Goal: Communication & Community: Answer question/provide support

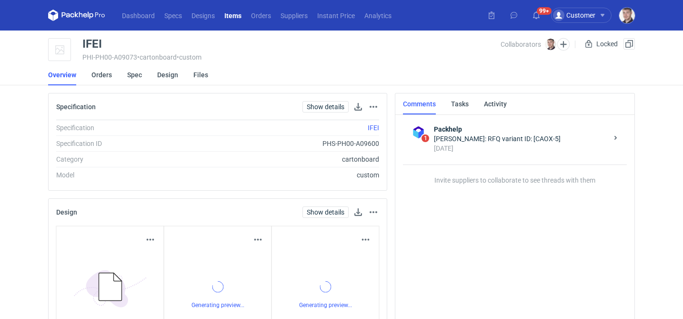
scroll to position [24, 0]
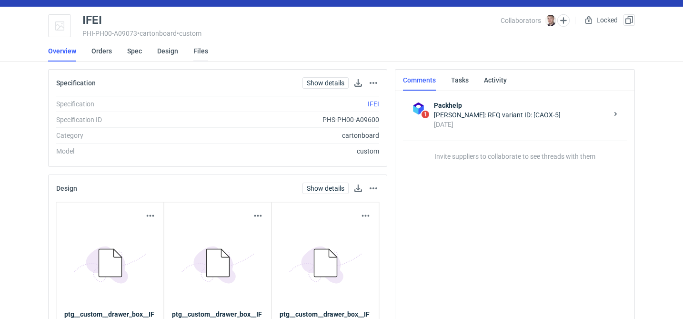
click at [202, 51] on link "Files" at bounding box center [200, 51] width 15 height 21
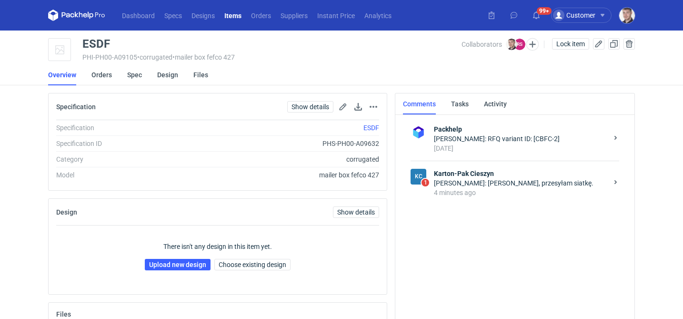
click at [471, 184] on div "Rafał Stani: Panie Macieju, przesyłam siatkę." at bounding box center [521, 183] width 174 height 10
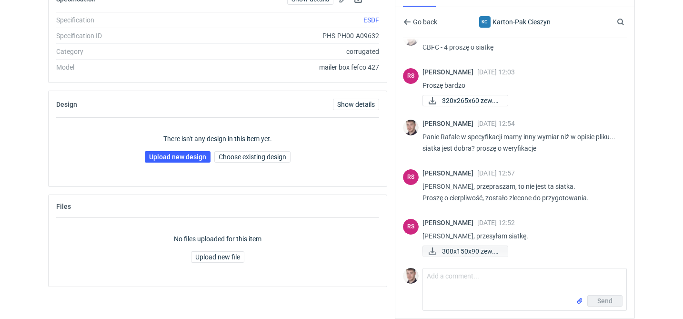
scroll to position [17, 0]
click at [455, 252] on span "300x150x90 zew.pdf" at bounding box center [471, 251] width 58 height 10
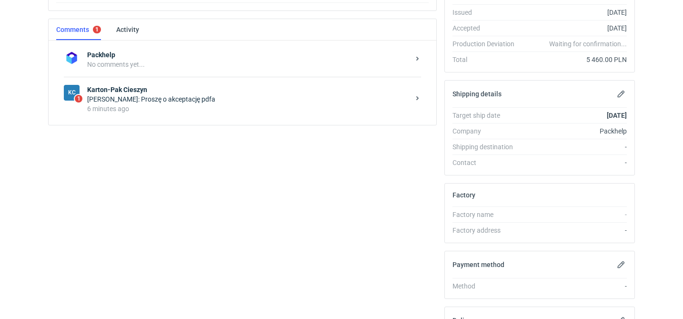
scroll to position [220, 0]
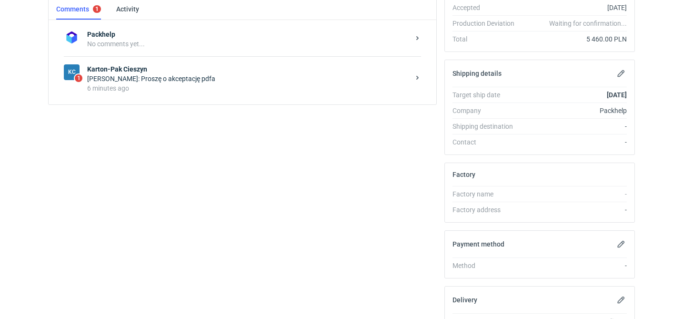
click at [205, 93] on div "KC 1 Karton-Pak Cieszyn Rafał Stani: Proszę o akceptację pdfa 6 minutes ago" at bounding box center [242, 78] width 357 height 44
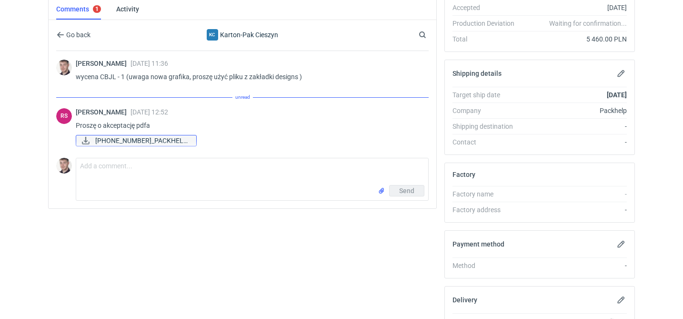
click at [151, 141] on span "09-151 2025_PACKHELP..." at bounding box center [141, 140] width 93 height 10
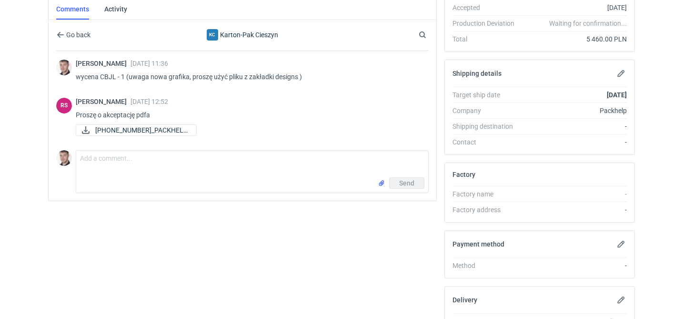
click at [183, 148] on div "Comment message Send" at bounding box center [242, 169] width 373 height 47
click at [152, 170] on textarea "Comment message" at bounding box center [252, 164] width 352 height 27
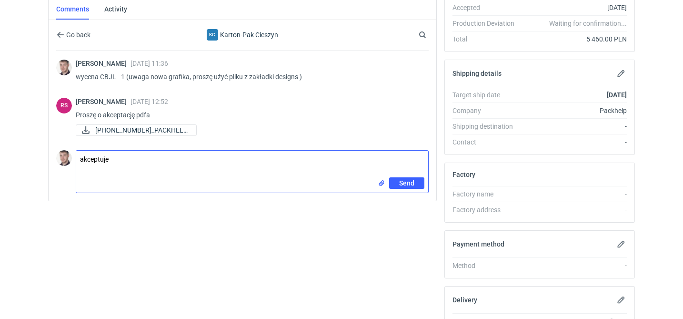
type textarea "akceptuje"
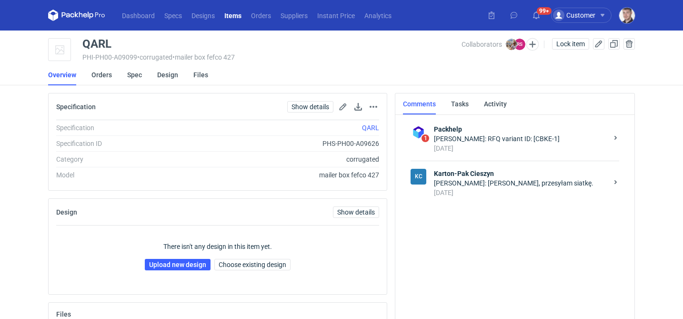
click at [484, 179] on div "[PERSON_NAME]: [PERSON_NAME], przesyłam siatkę." at bounding box center [521, 183] width 174 height 10
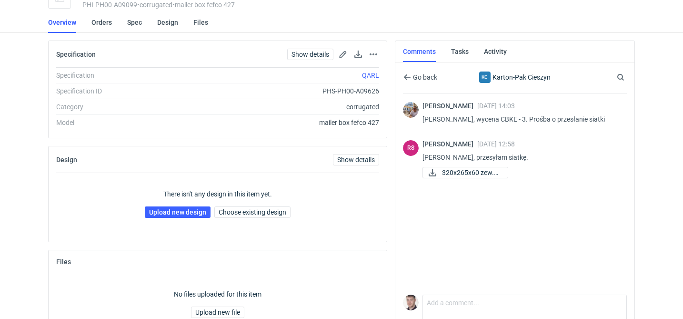
scroll to position [87, 0]
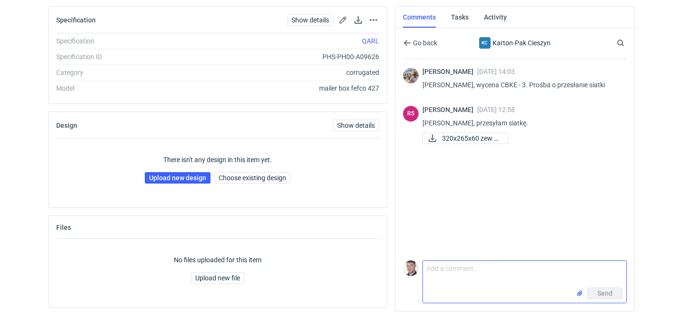
click at [453, 277] on textarea "Comment message" at bounding box center [524, 274] width 203 height 27
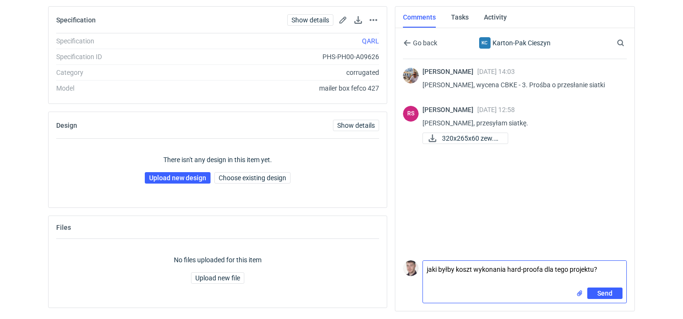
type textarea "jaki byłby koszt wykonania hard-proofa dla tego projektu?"
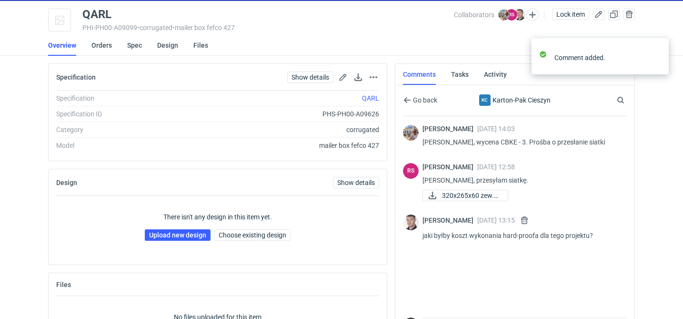
scroll to position [35, 0]
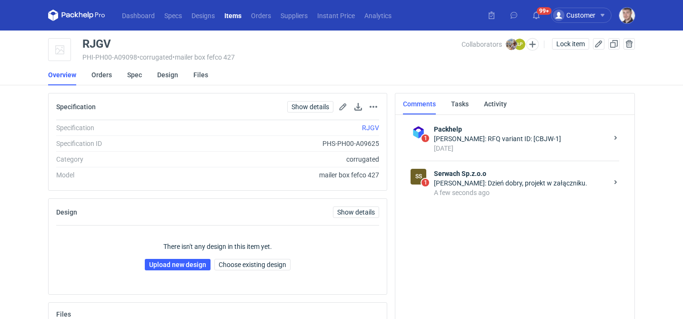
click at [526, 188] on div "A few seconds ago" at bounding box center [521, 193] width 174 height 10
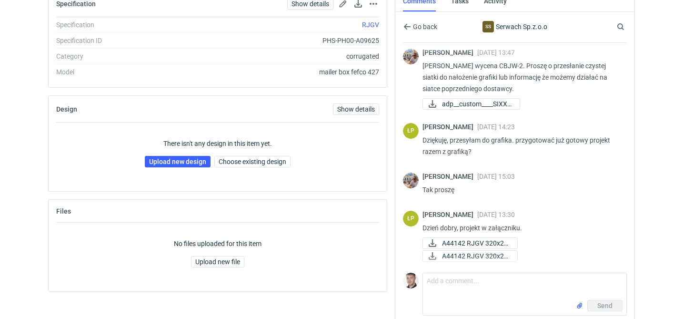
scroll to position [108, 0]
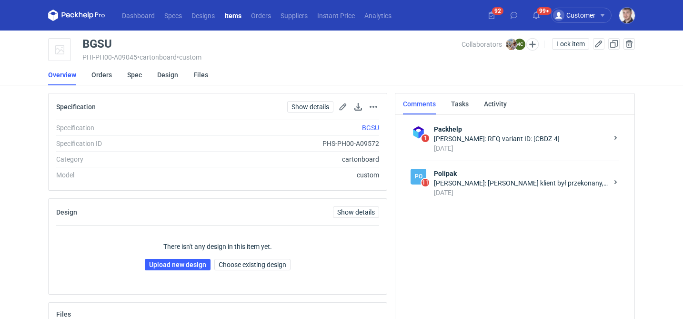
click at [484, 189] on div "[DATE]" at bounding box center [521, 193] width 174 height 10
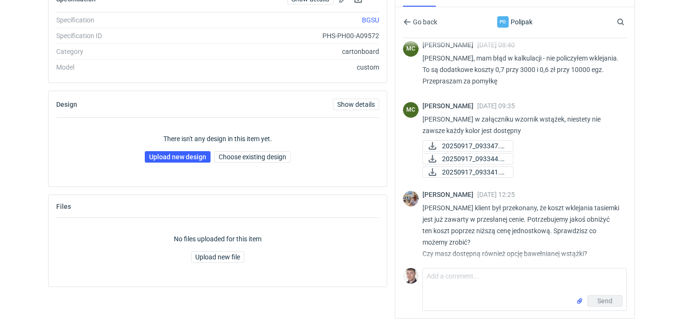
scroll to position [499, 0]
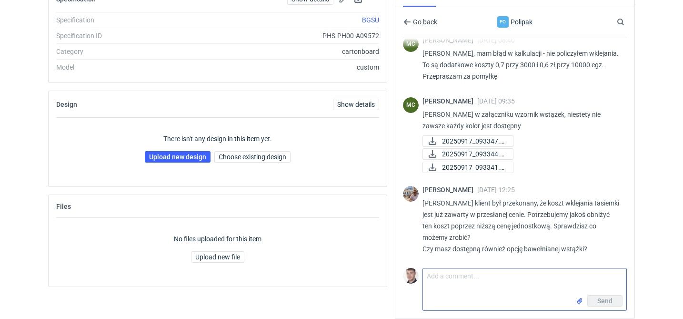
click at [469, 279] on textarea "Comment message" at bounding box center [524, 281] width 203 height 27
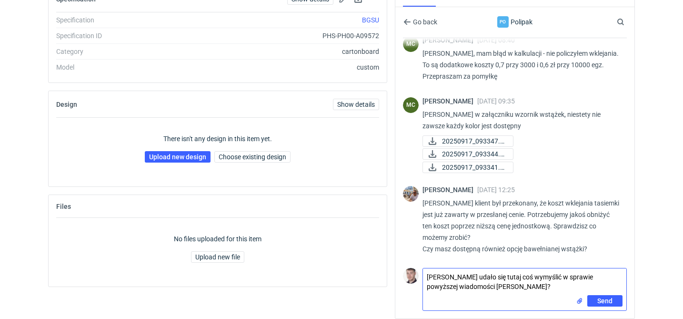
type textarea "Panie Marcinie udało się tutaj coś wymyślić w sprawie powyższej wiadomości Mich…"
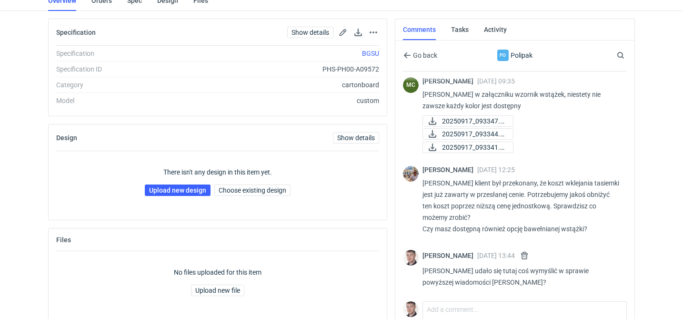
scroll to position [108, 0]
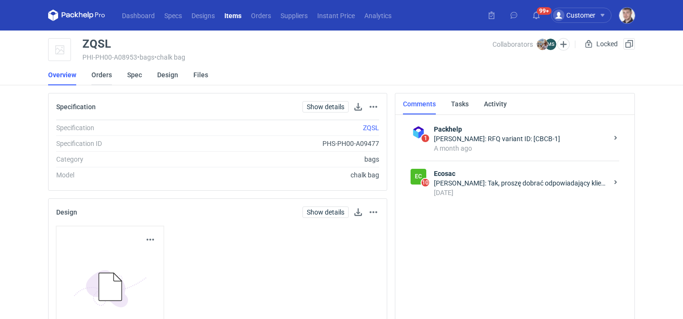
click at [106, 75] on link "Orders" at bounding box center [101, 74] width 20 height 21
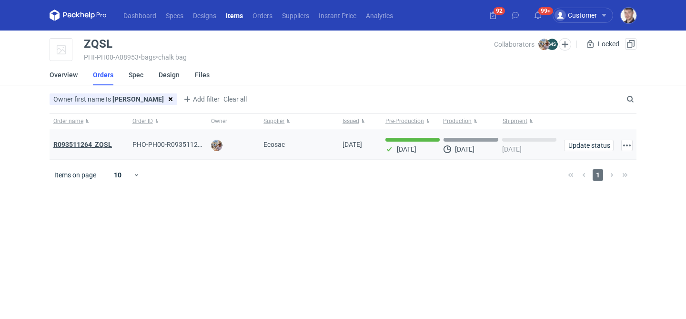
click at [97, 143] on strong "R093511264_ZQSL" at bounding box center [82, 145] width 59 height 8
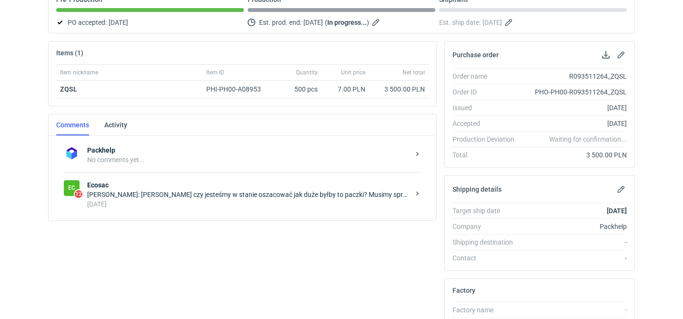
click at [201, 203] on div "7 days ago" at bounding box center [248, 204] width 323 height 10
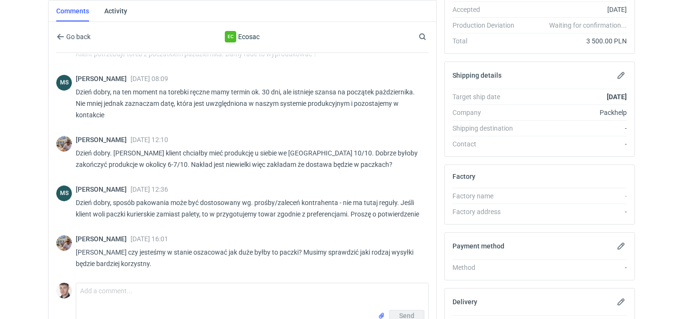
scroll to position [227, 0]
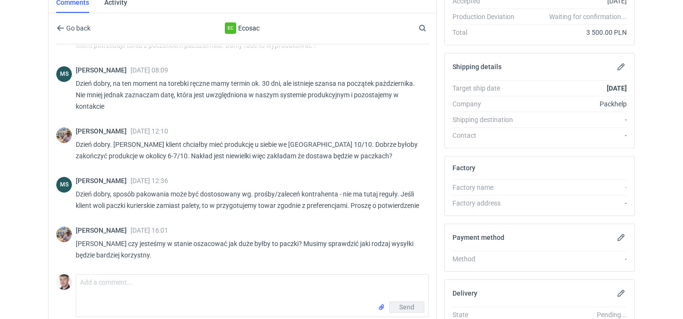
click at [257, 171] on div "MS Michał Sokołowski 15 Sep 2025 12:36 Dzień dobry, sposób pakowania może być d…" at bounding box center [242, 196] width 373 height 50
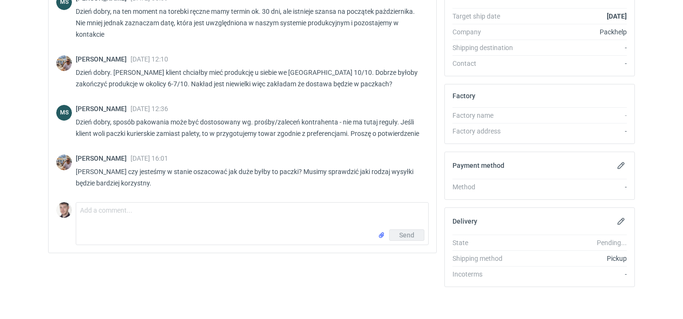
scroll to position [301, 0]
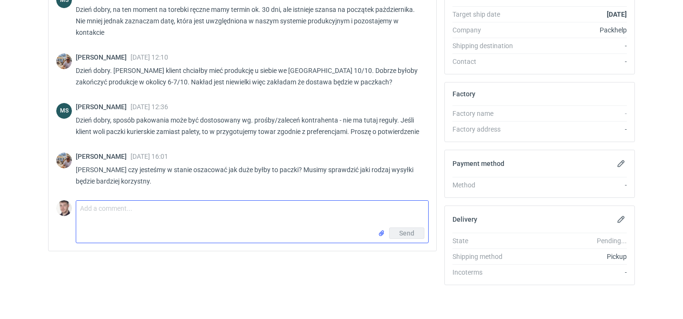
click at [150, 208] on textarea "Comment message" at bounding box center [252, 214] width 352 height 27
type textarea "Panie Michale uda się skończyć na 6-7/10? Jak sytuacja wygląda?"
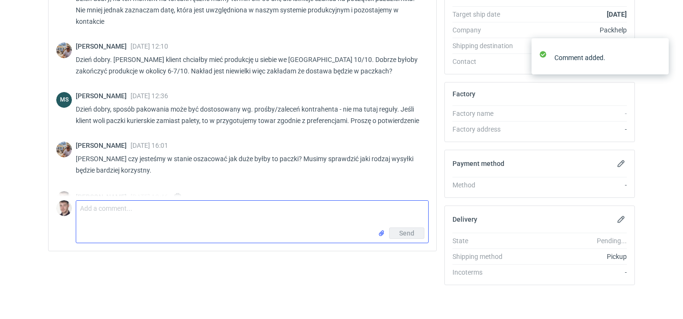
scroll to position [426, 0]
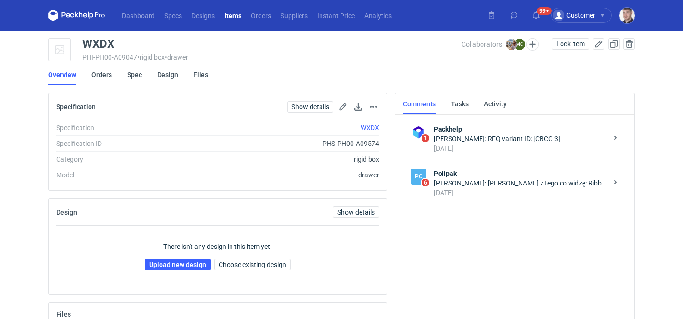
click at [506, 189] on div "[DATE]" at bounding box center [521, 193] width 174 height 10
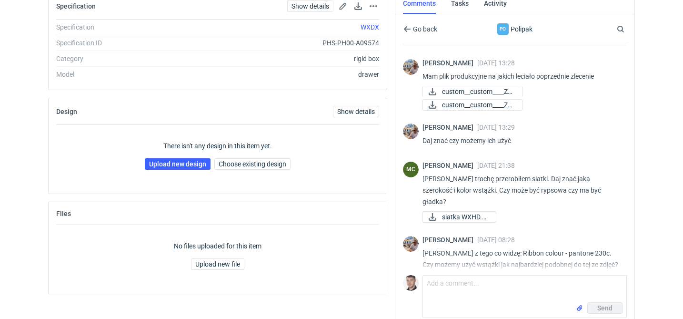
scroll to position [108, 0]
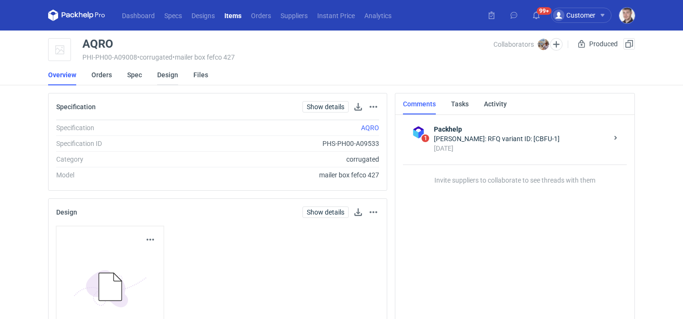
click at [165, 76] on link "Design" at bounding box center [167, 74] width 21 height 21
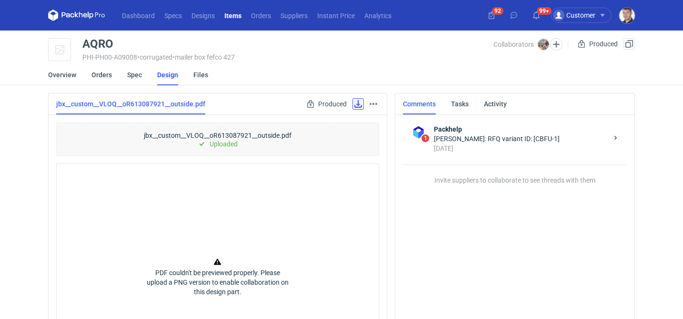
click at [357, 106] on link at bounding box center [358, 103] width 11 height 11
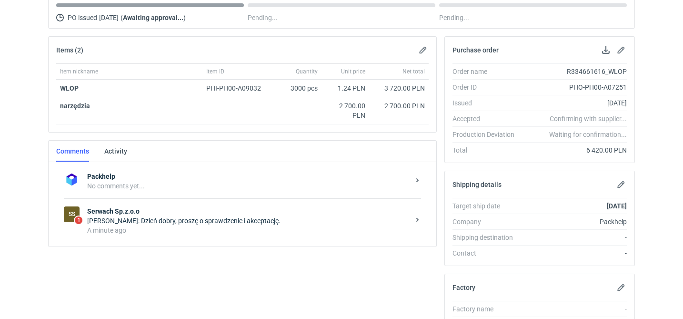
scroll to position [141, 0]
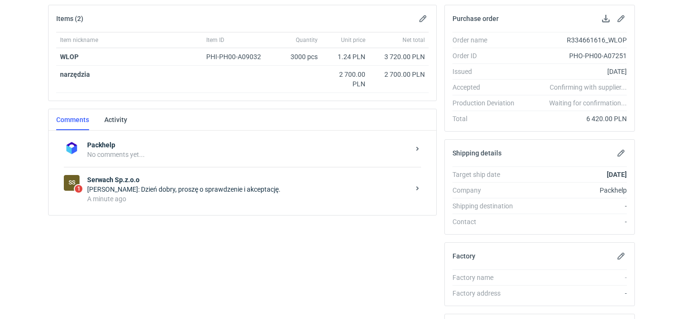
click at [275, 196] on div "A minute ago" at bounding box center [248, 199] width 323 height 10
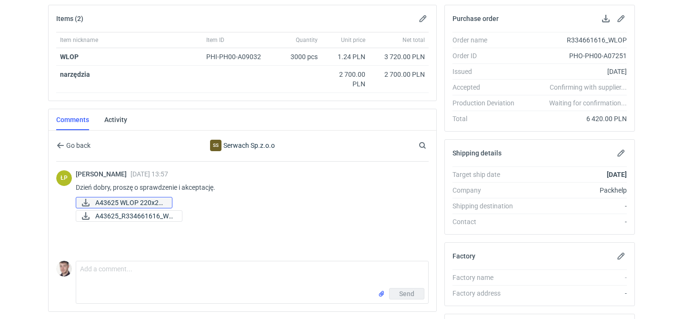
click at [144, 205] on span "A43625 WLOP 220x22..." at bounding box center [129, 202] width 69 height 10
click at [168, 215] on span "A43625_R334661616_WL..." at bounding box center [134, 216] width 79 height 10
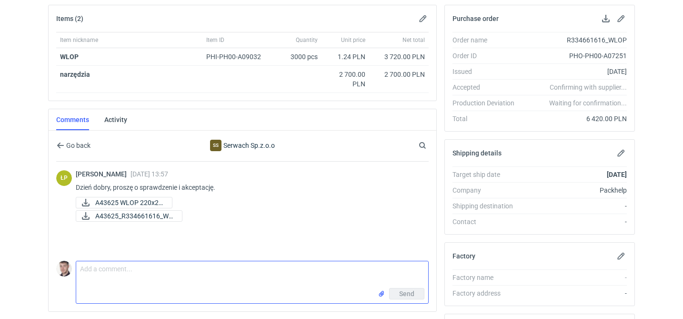
click at [194, 275] on textarea "Comment message" at bounding box center [252, 274] width 352 height 27
type textarea "akceptuje"
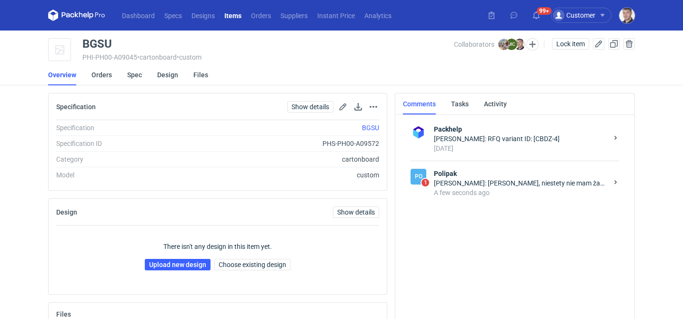
click at [478, 191] on div "A few seconds ago" at bounding box center [521, 193] width 174 height 10
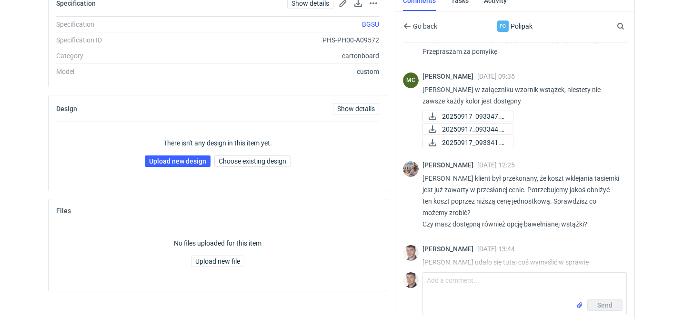
scroll to position [610, 0]
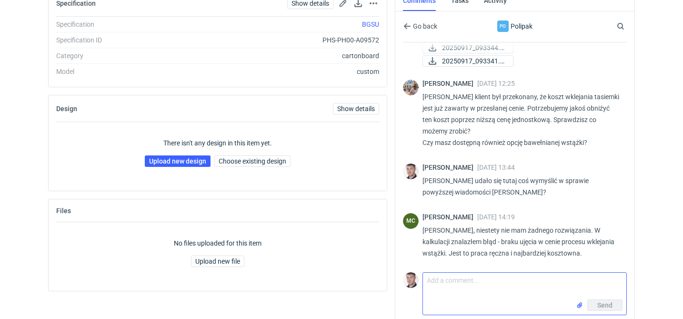
click at [453, 281] on textarea "Comment message" at bounding box center [524, 286] width 203 height 27
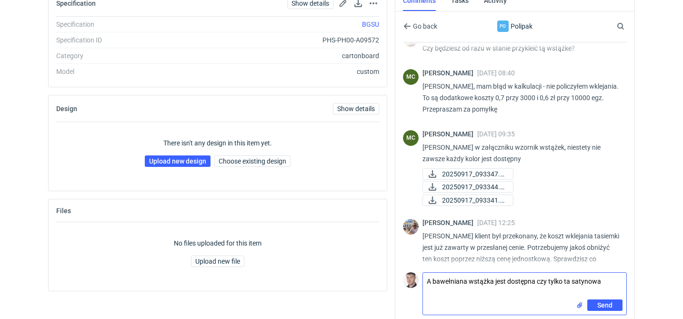
scroll to position [472, 0]
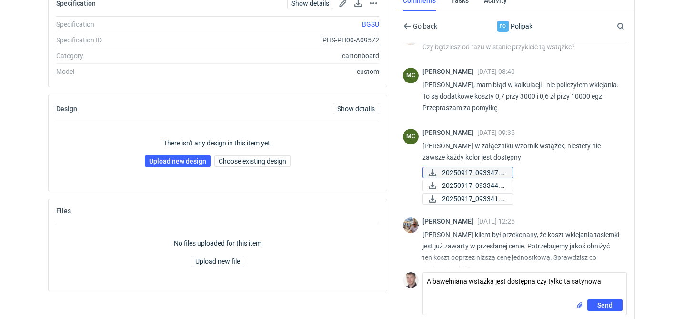
click at [473, 169] on span "20250917_093347.jpg" at bounding box center [473, 172] width 63 height 10
click at [498, 186] on span "20250917_093344.jpg" at bounding box center [473, 185] width 63 height 10
click at [464, 201] on span "20250917_093341.jpg" at bounding box center [473, 198] width 63 height 10
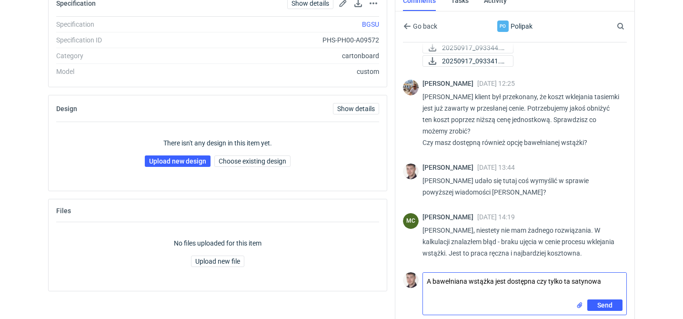
click at [600, 278] on textarea "A bawełniana wstążka jest dostępna czy tylko ta satynowa" at bounding box center [524, 286] width 203 height 27
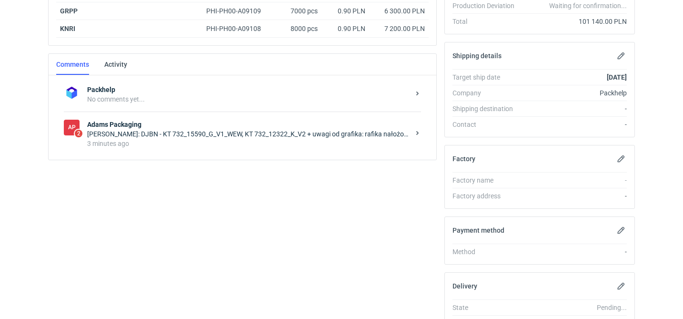
scroll to position [264, 0]
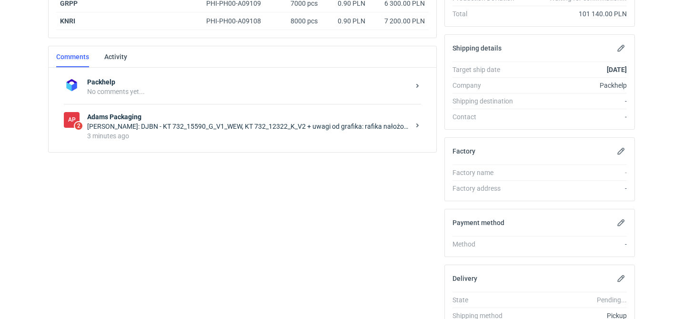
click at [224, 136] on div "3 minutes ago" at bounding box center [248, 136] width 323 height 10
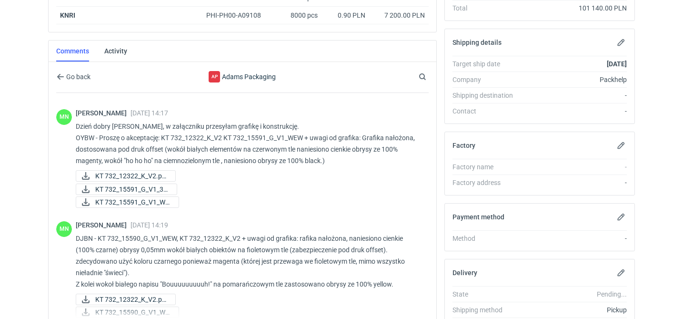
scroll to position [105, 0]
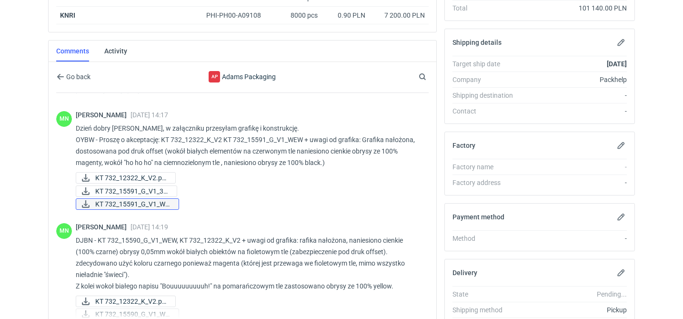
click at [147, 206] on span "KT 732_15591_G_V1_WE..." at bounding box center [133, 204] width 76 height 10
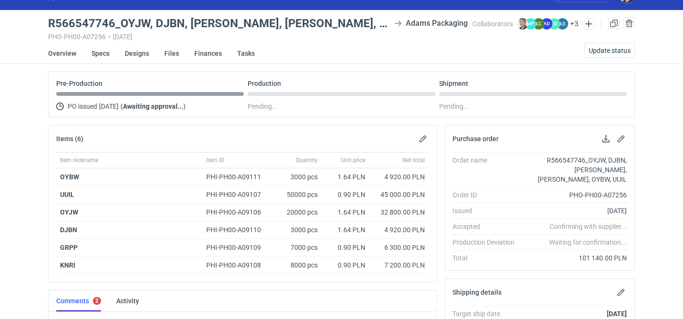
scroll to position [0, 0]
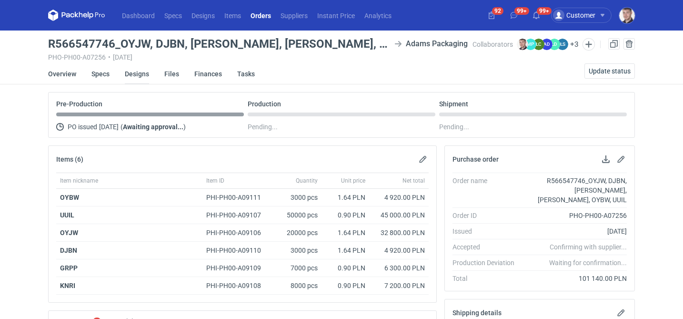
click at [132, 72] on link "Designs" at bounding box center [137, 73] width 24 height 21
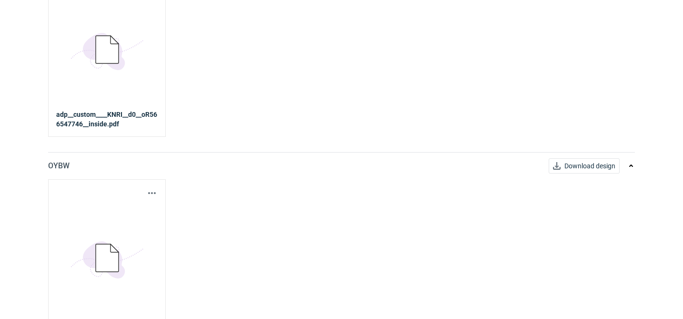
scroll to position [1030, 0]
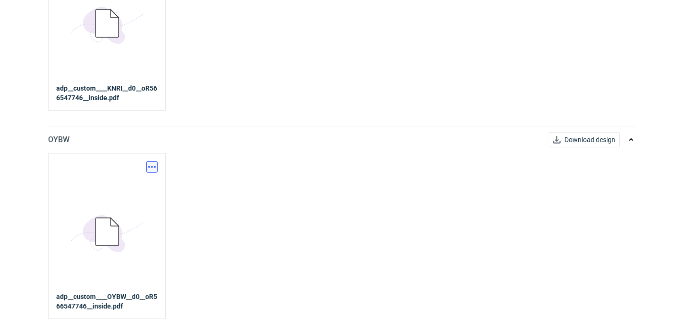
click at [152, 163] on button "button" at bounding box center [151, 166] width 11 height 11
click at [133, 185] on link "Download design part" at bounding box center [110, 187] width 88 height 15
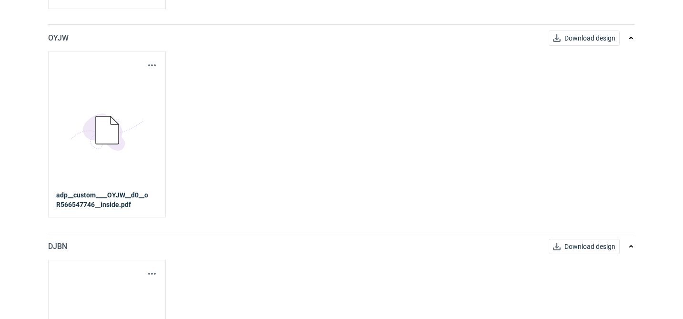
scroll to position [0, 0]
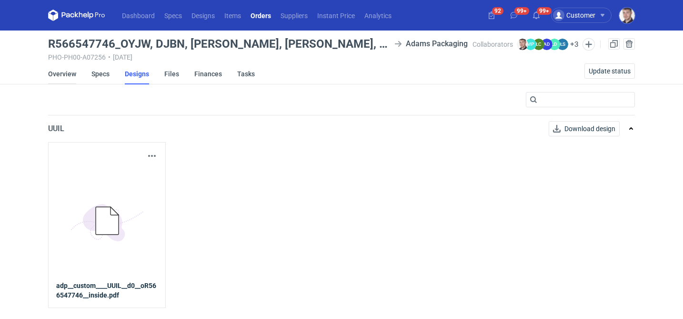
click at [65, 72] on link "Overview" at bounding box center [62, 73] width 28 height 21
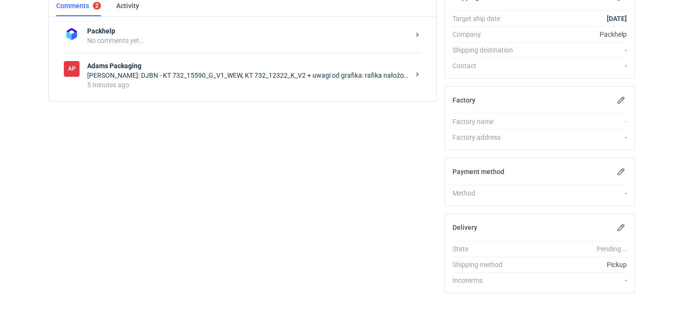
scroll to position [318, 0]
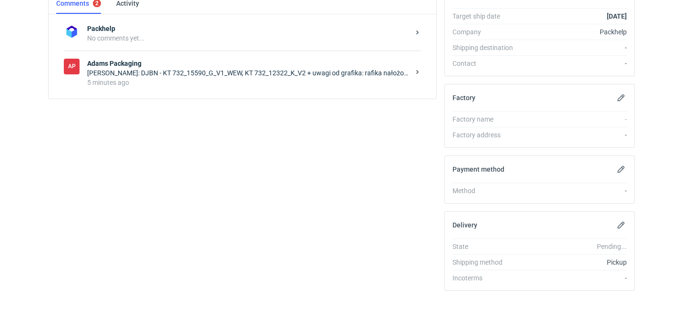
click at [244, 84] on div "5 minutes ago" at bounding box center [248, 83] width 323 height 10
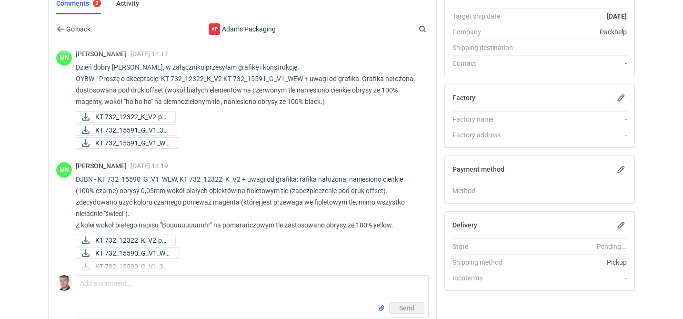
scroll to position [115, 0]
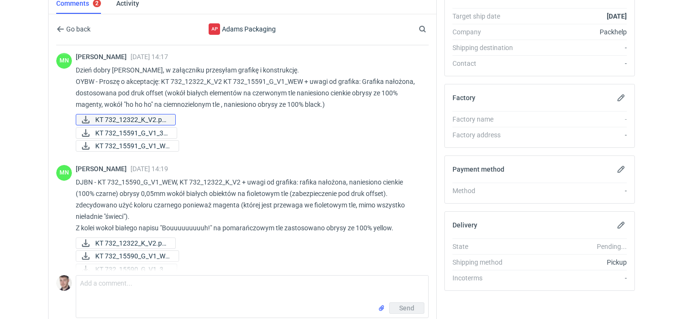
click at [163, 120] on span "KT 732_12322_K_V2.pd..." at bounding box center [131, 119] width 72 height 10
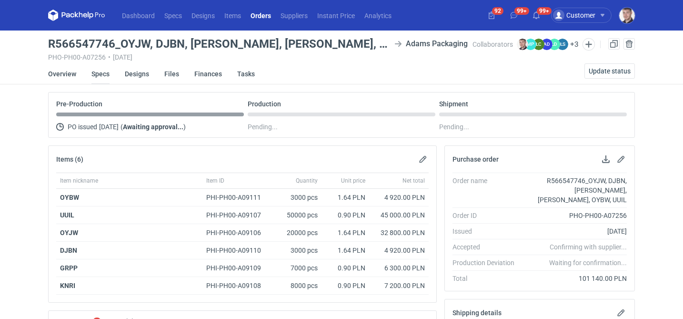
click at [109, 77] on li "Specs" at bounding box center [107, 73] width 33 height 21
click at [109, 77] on link "Specs" at bounding box center [100, 73] width 18 height 21
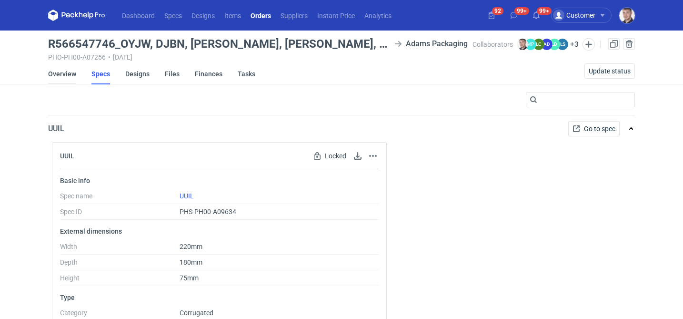
click at [61, 70] on link "Overview" at bounding box center [62, 73] width 28 height 21
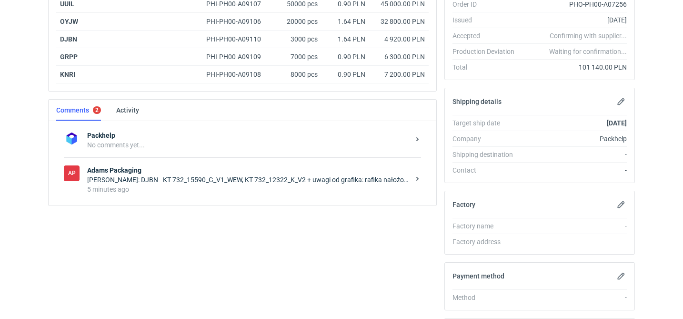
scroll to position [318, 0]
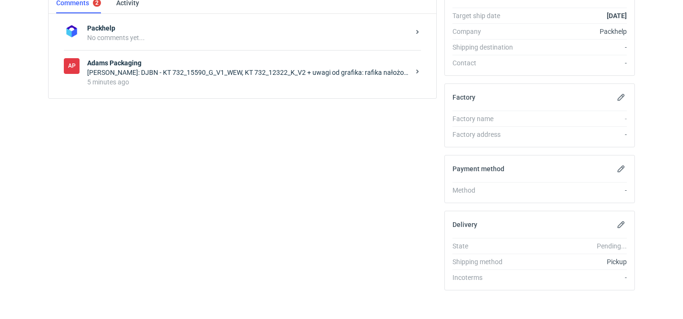
click at [190, 89] on div "AP Adams Packaging Małgorzata Nowotna: DJBN - KT 732_15590_G_V1_WEW, KT 732_123…" at bounding box center [242, 72] width 357 height 44
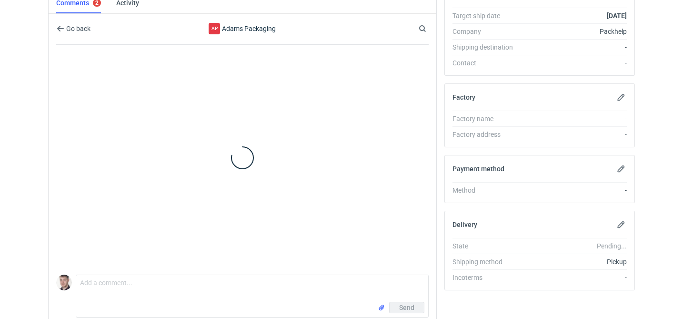
scroll to position [126, 0]
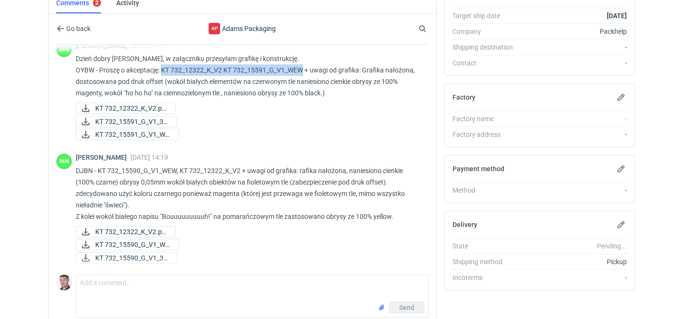
drag, startPoint x: 162, startPoint y: 68, endPoint x: 304, endPoint y: 69, distance: 142.5
click at [304, 69] on p "Dzień dobry Panie Macieju, w załączniku przesyłam grafikę i konstrukcję. OYBW -…" at bounding box center [249, 76] width 346 height 46
copy p "KT 732_12322_K_V2 KT 732_15591_G_V1_WEW"
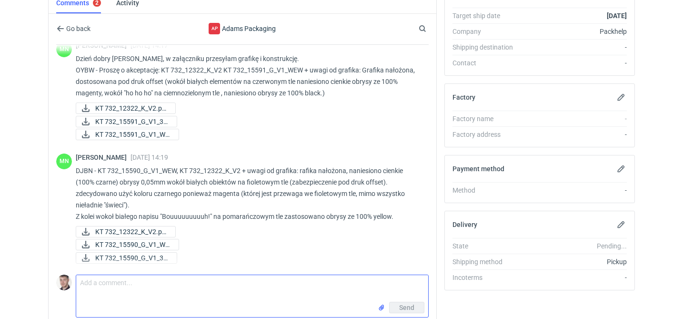
click at [158, 282] on textarea "Comment message" at bounding box center [252, 288] width 352 height 27
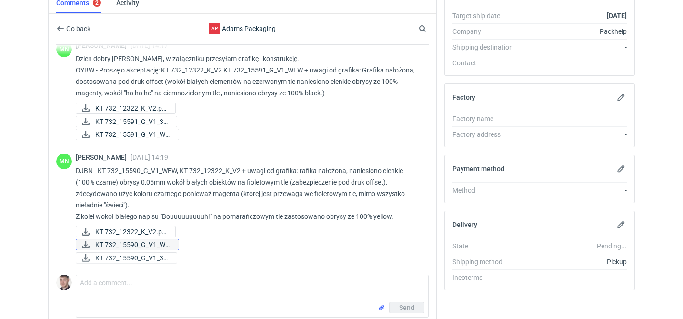
click at [156, 242] on span "KT 732_15590_G_V1_WE..." at bounding box center [133, 244] width 76 height 10
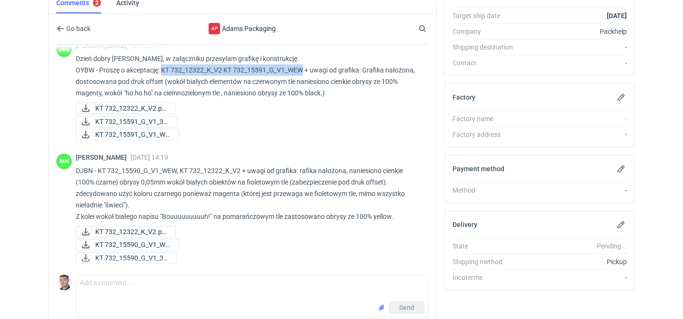
drag, startPoint x: 163, startPoint y: 70, endPoint x: 303, endPoint y: 69, distance: 139.2
click at [303, 69] on p "Dzień dobry Panie Macieju, w załączniku przesyłam grafikę i konstrukcję. OYBW -…" at bounding box center [249, 76] width 346 height 46
copy p "KT 732_12322_K_V2 KT 732_15591_G_V1_WEW"
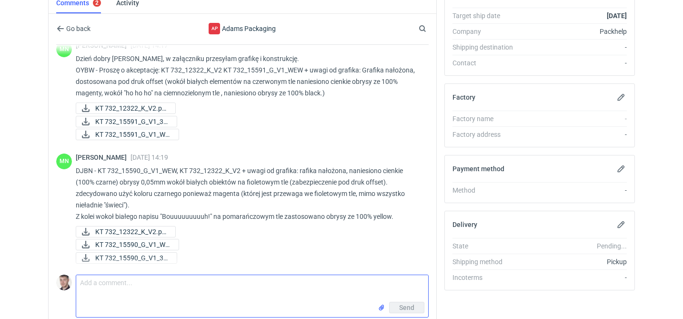
click at [147, 285] on textarea "Comment message" at bounding box center [252, 288] width 352 height 27
paste textarea "KT 732_12322_K_V2 KT 732_15591_G_V1_WEW"
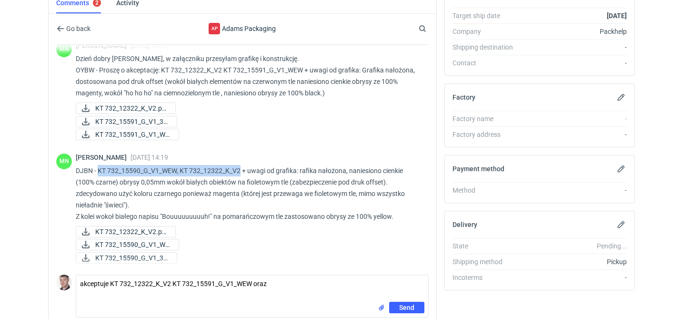
drag, startPoint x: 98, startPoint y: 169, endPoint x: 241, endPoint y: 167, distance: 142.5
click at [241, 167] on p "DJBN - KT 732_15590_G_V1_WEW, KT 732_12322_K_V2 + uwagi od grafika: rafika nało…" at bounding box center [249, 193] width 346 height 57
copy p "KT 732_15590_G_V1_WEW, KT 732_12322_K_V2"
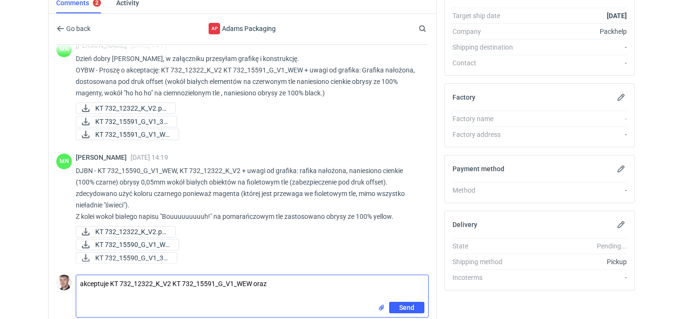
click at [290, 286] on textarea "akceptuje KT 732_12322_K_V2 KT 732_15591_G_V1_WEW oraz" at bounding box center [252, 288] width 352 height 27
paste textarea "KT 732_15590_G_V1_WEW, KT 732_12322_K_V2"
type textarea "akceptuje KT 732_12322_K_V2 KT 732_15591_G_V1_WEW oraz KT 732_15590_G_V1_WEW, K…"
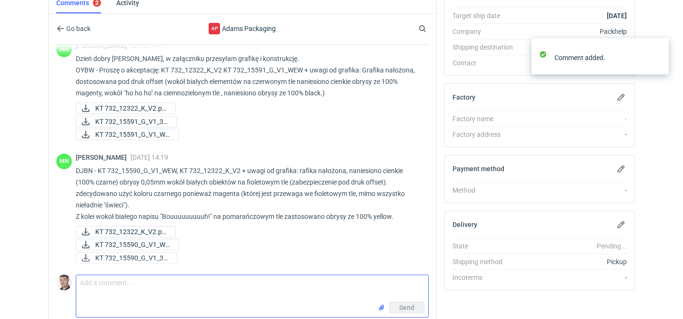
scroll to position [168, 0]
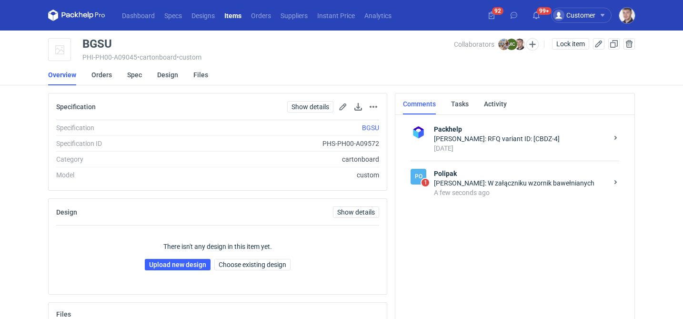
click at [493, 170] on strong "Polipak" at bounding box center [521, 174] width 174 height 10
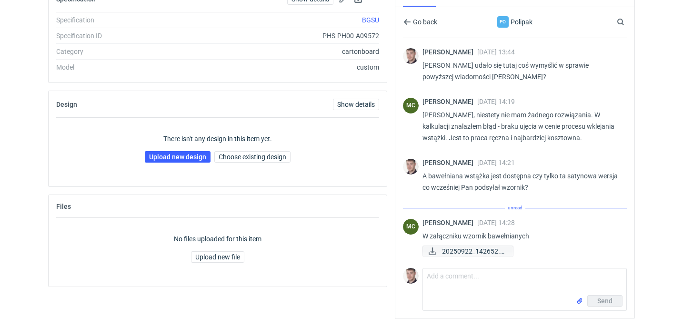
scroll to position [710, 0]
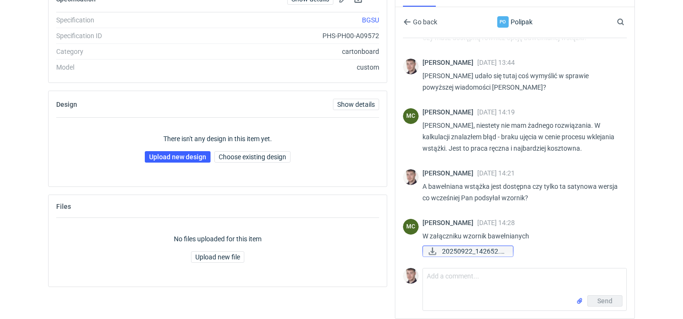
click at [449, 247] on span "20250922_142652.jpg" at bounding box center [473, 251] width 63 height 10
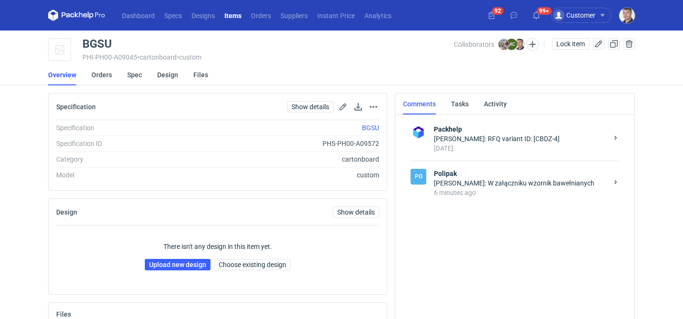
click at [470, 187] on div "[PERSON_NAME]: W załączniku wzornik bawełnianych" at bounding box center [521, 183] width 174 height 10
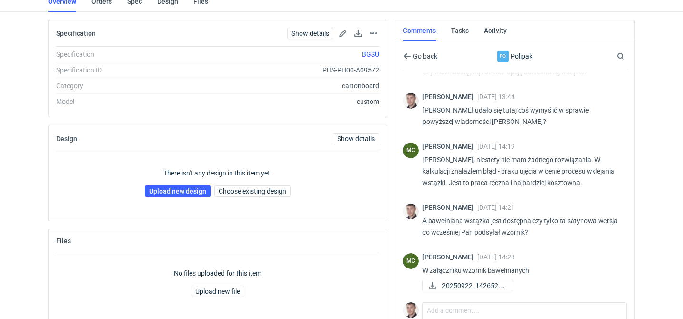
scroll to position [108, 0]
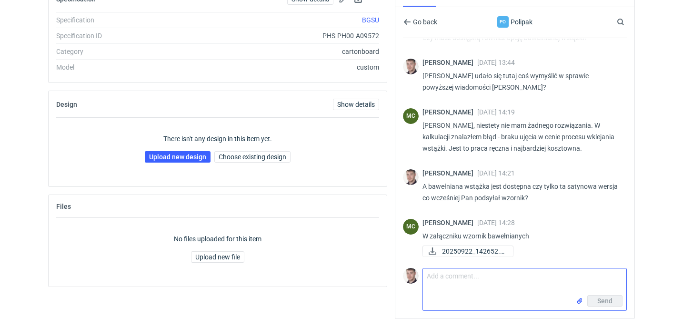
click at [455, 280] on textarea "Comment message" at bounding box center [524, 281] width 203 height 27
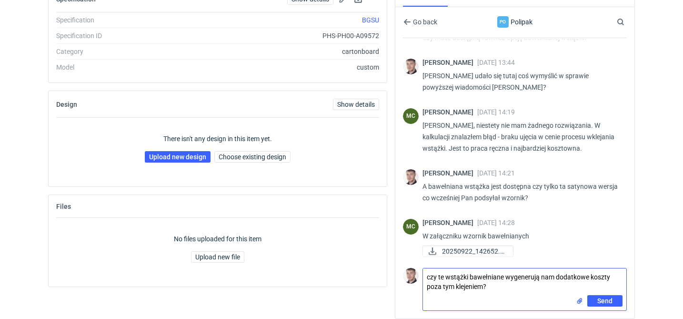
type textarea "czy te wstążki bawełniane wygenerują nam dodatkowe koszty poza tym klejeniem?"
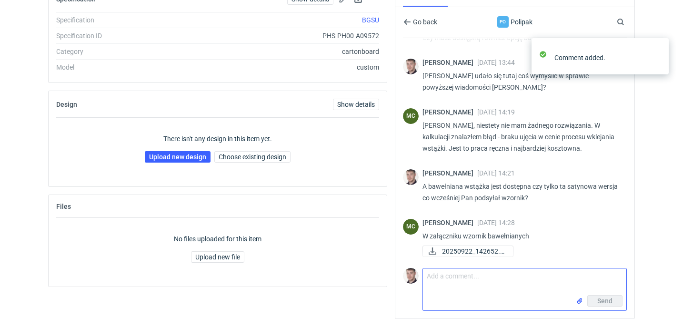
scroll to position [763, 0]
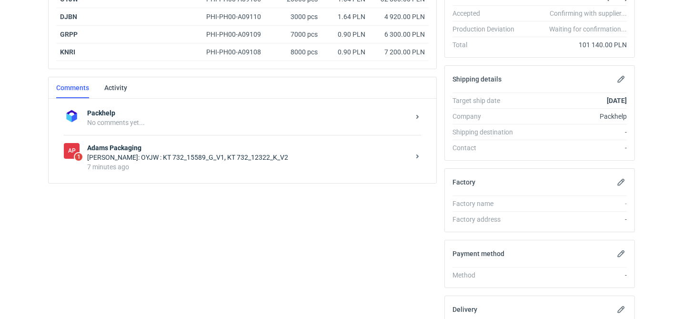
scroll to position [272, 0]
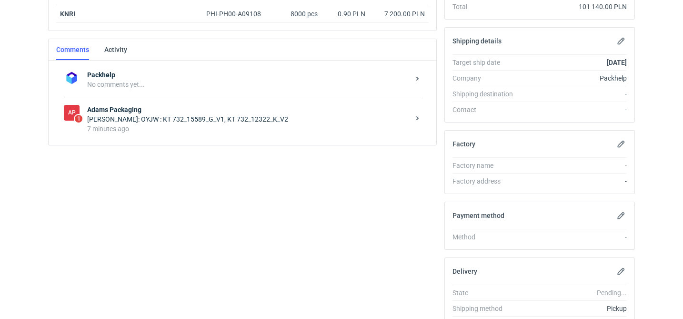
click at [231, 132] on div "7 minutes ago" at bounding box center [248, 129] width 323 height 10
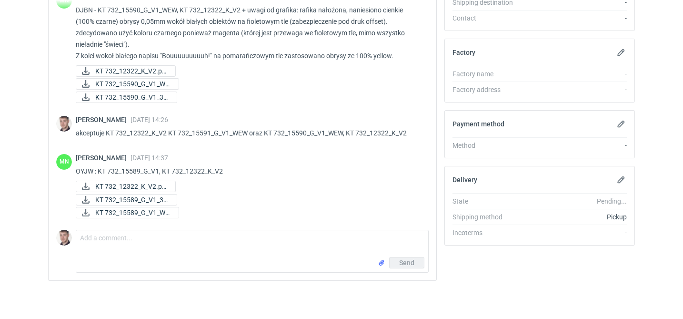
scroll to position [242, 0]
click at [151, 210] on span "KT 732_15589_G_V1_WE..." at bounding box center [133, 213] width 76 height 10
click at [200, 183] on div "KT 732_12322_K_V2.pd..." at bounding box center [249, 186] width 346 height 11
drag, startPoint x: 236, startPoint y: 170, endPoint x: 97, endPoint y: 167, distance: 138.7
click at [97, 167] on p "OYJW : KT 732_15589_G_V1, KT 732_12322_K_V2" at bounding box center [249, 171] width 346 height 11
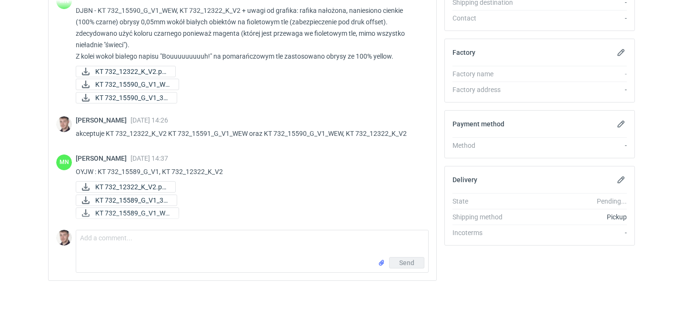
click at [232, 168] on p "OYJW : KT 732_15589_G_V1, KT 732_12322_K_V2" at bounding box center [249, 171] width 346 height 11
drag, startPoint x: 232, startPoint y: 168, endPoint x: 76, endPoint y: 169, distance: 155.8
click at [76, 169] on p "OYJW : KT 732_15589_G_V1, KT 732_12322_K_V2" at bounding box center [249, 171] width 346 height 11
copy div "OYJW : KT 732_15589_G_V1, KT 732_12322_K_V2"
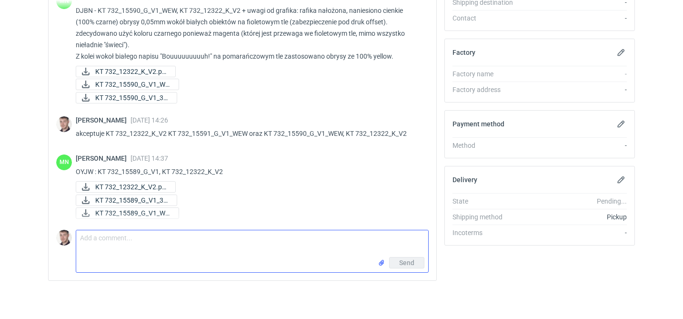
click at [175, 249] on textarea "Comment message" at bounding box center [252, 243] width 352 height 27
paste textarea "OYJW : KT 732_15589_G_V1, KT 732_12322_K_V2"
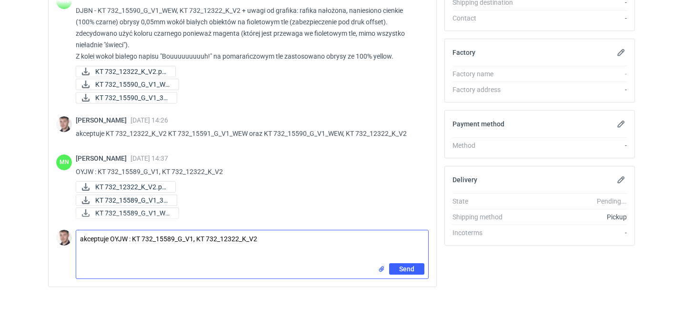
type textarea "akceptuje OYJW : KT 732_15589_G_V1, KT 732_12322_K_V2"
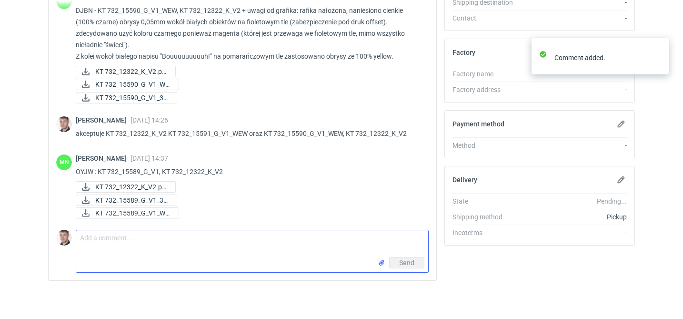
scroll to position [284, 0]
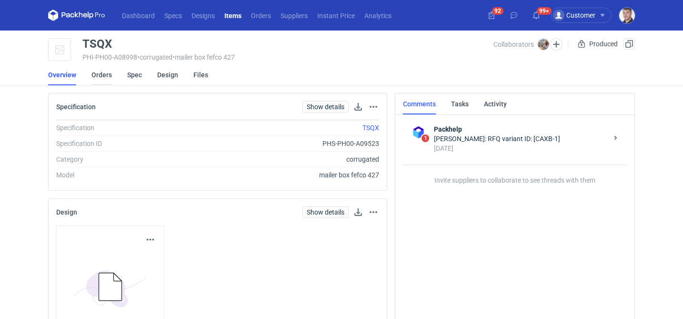
click at [98, 72] on link "Orders" at bounding box center [101, 74] width 20 height 21
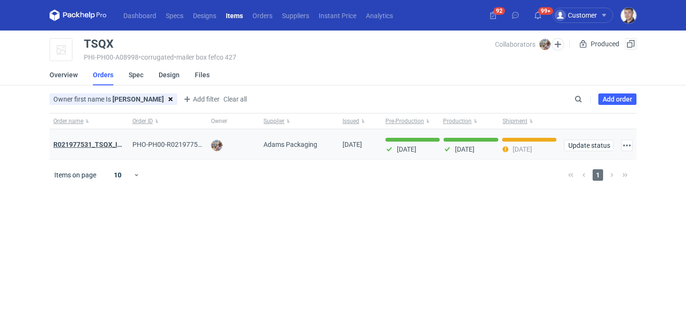
click at [102, 145] on strong "R021977531_TSQX_IDUW" at bounding box center [92, 145] width 78 height 8
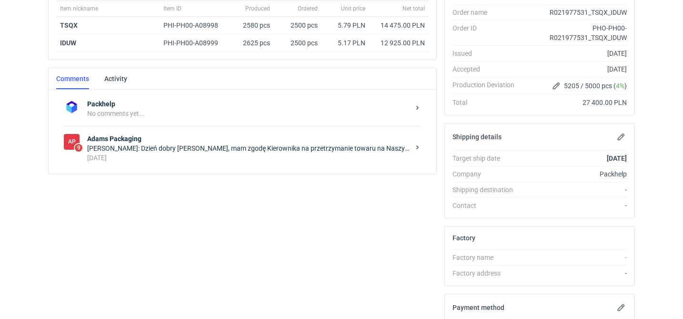
click at [229, 159] on div "[DATE]" at bounding box center [248, 158] width 323 height 10
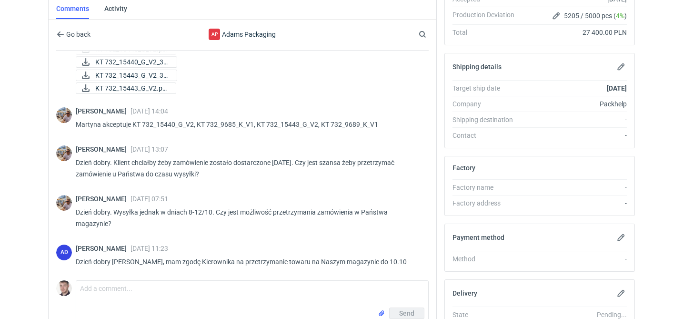
scroll to position [240, 0]
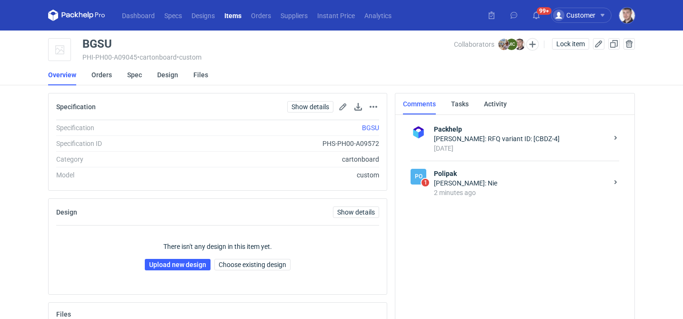
click at [489, 180] on div "[PERSON_NAME]: Nie" at bounding box center [521, 183] width 174 height 10
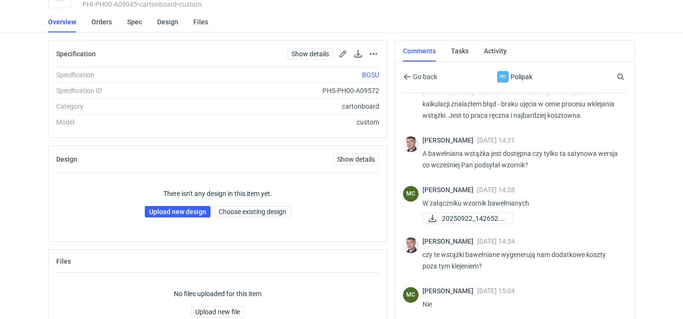
scroll to position [108, 0]
